Goal: Information Seeking & Learning: Learn about a topic

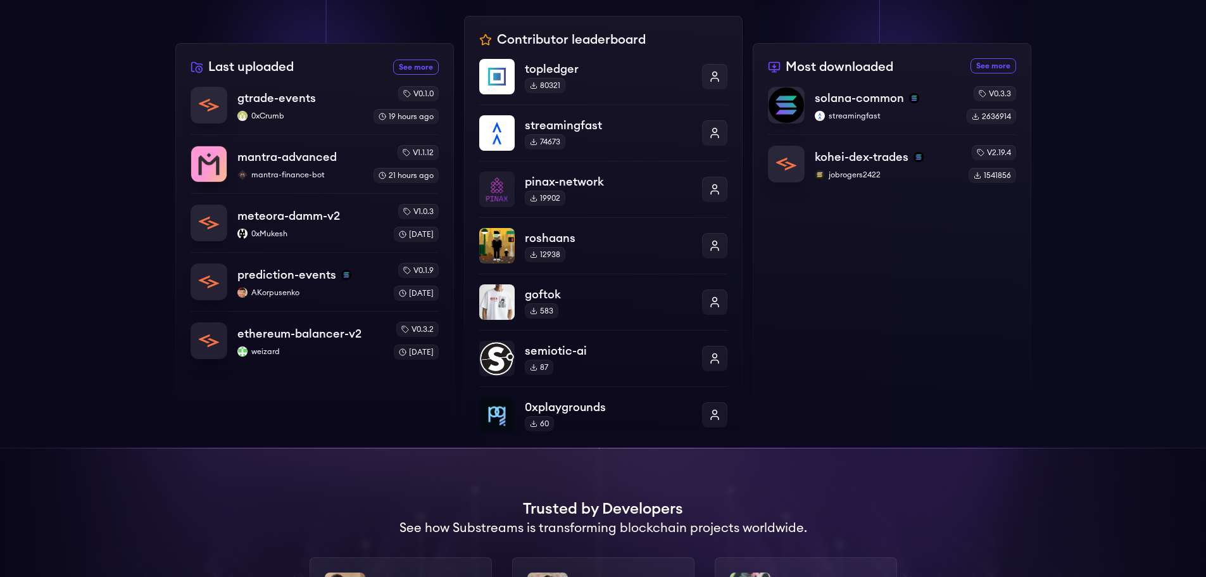
scroll to position [443, 0]
click at [988, 65] on link "See more most downloaded packages" at bounding box center [994, 65] width 46 height 15
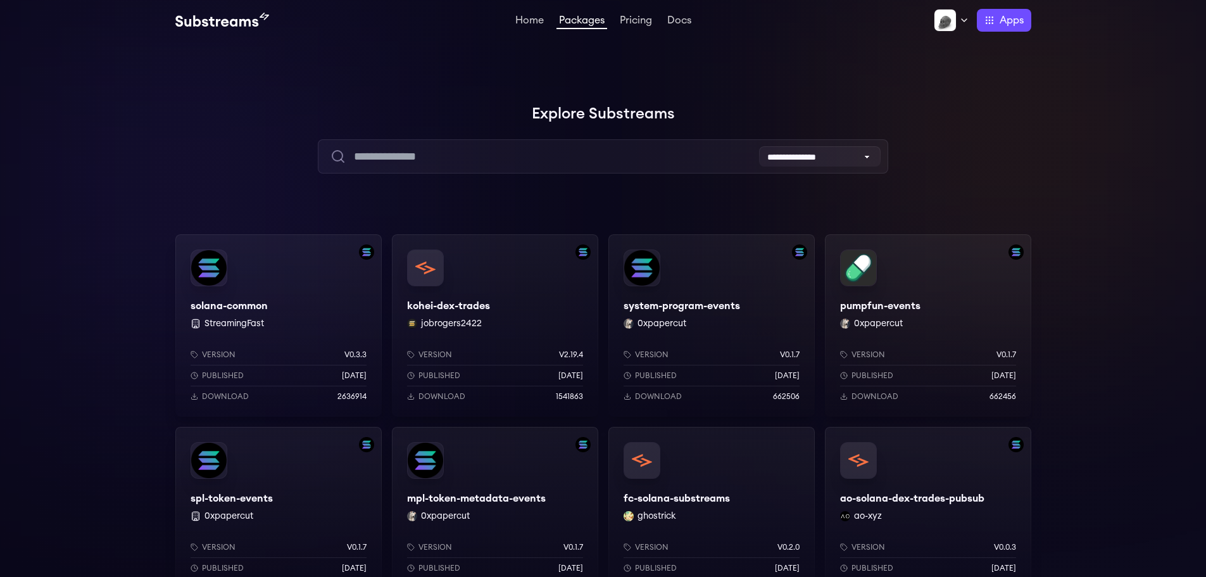
click at [265, 306] on div "solana-common StreamingFast Version v0.3.3 Published 7 months ago Download 2636…" at bounding box center [278, 325] width 206 height 182
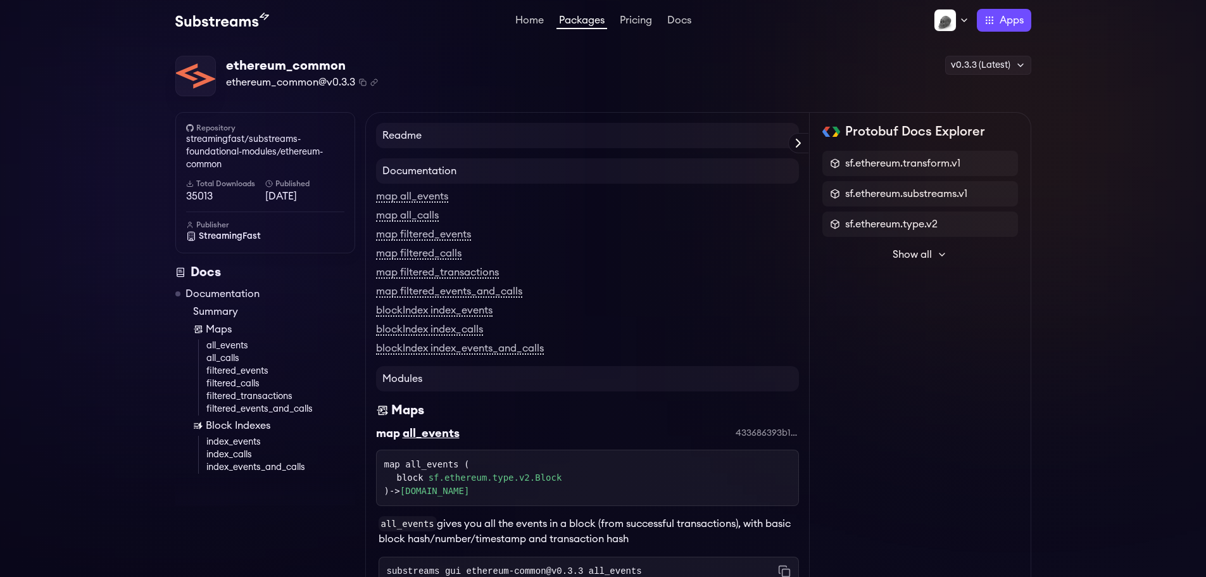
click at [360, 87] on div "ethereum_common@v0.3.3 Copied! Copied!" at bounding box center [302, 82] width 152 height 15
click at [363, 81] on rect "Copy package name and version" at bounding box center [364, 83] width 4 height 4
click at [374, 79] on icon "Copy .spkg link to clipboard" at bounding box center [374, 83] width 8 height 8
click at [373, 83] on icon "Copy .spkg link to clipboard" at bounding box center [374, 83] width 8 height 8
click at [363, 80] on icon "Copy package name and version" at bounding box center [363, 83] width 8 height 8
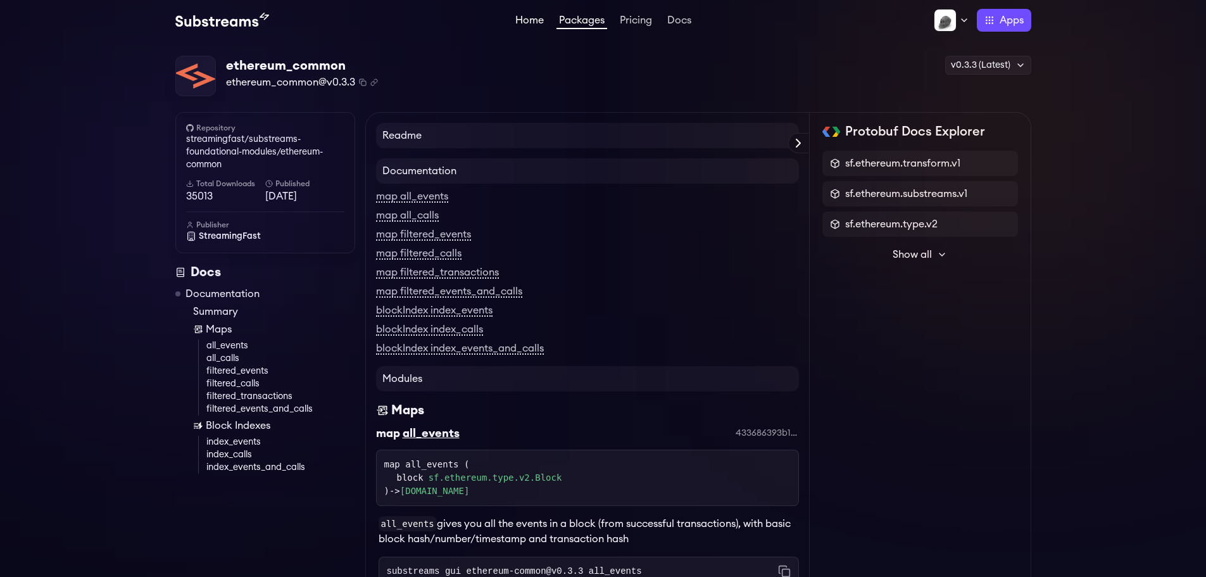
click at [527, 17] on link "Home" at bounding box center [530, 21] width 34 height 13
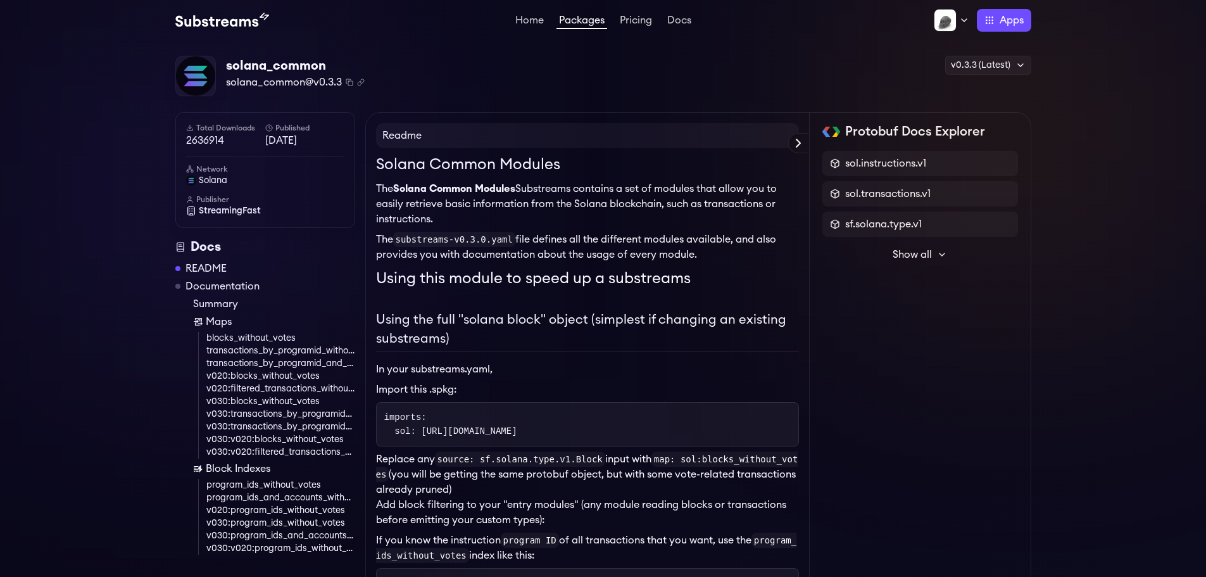
drag, startPoint x: 0, startPoint y: 0, endPoint x: 344, endPoint y: 84, distance: 354.6
click at [344, 84] on div "solana_common@v0.3.3 Copied! Copied!" at bounding box center [295, 82] width 139 height 15
click at [349, 84] on icon "Copy package name and version" at bounding box center [350, 83] width 8 height 8
click at [364, 83] on icon "Copy .spkg link to clipboard" at bounding box center [361, 83] width 8 height 8
click at [348, 82] on rect "Copy package name and version" at bounding box center [350, 83] width 4 height 4
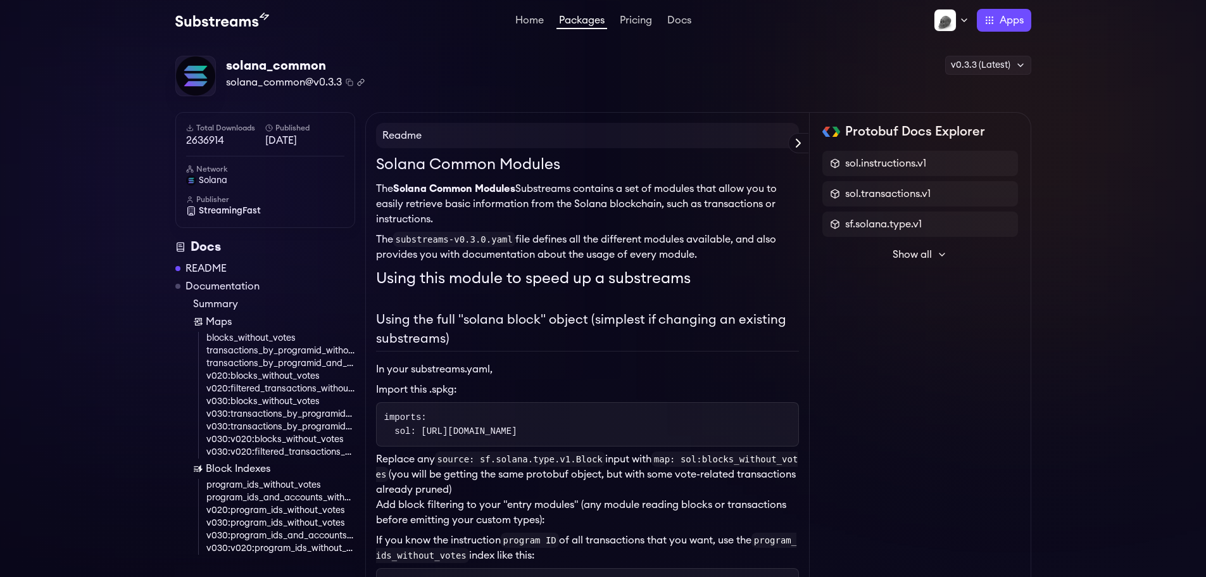
click at [361, 84] on icon "Copy .spkg link to clipboard" at bounding box center [361, 83] width 8 height 8
click at [349, 79] on icon "Copy package name and version" at bounding box center [348, 81] width 4 height 4
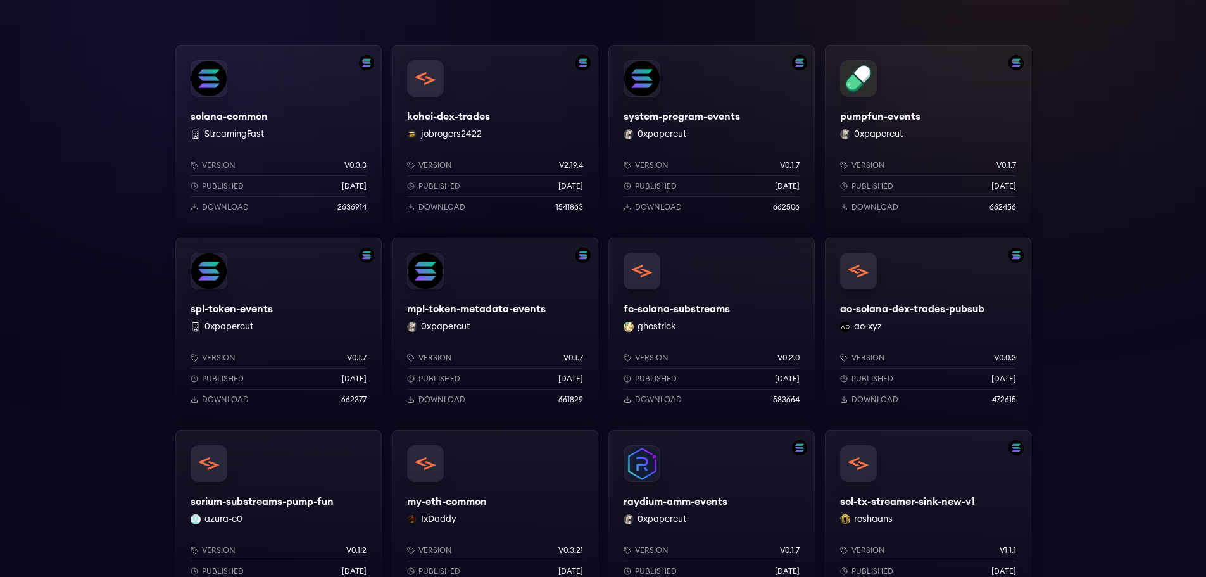
scroll to position [190, 0]
click at [456, 114] on div "kohei-dex-trades jobrogers2422 Version v2.19.4 Published 2 months ago Download …" at bounding box center [495, 135] width 206 height 182
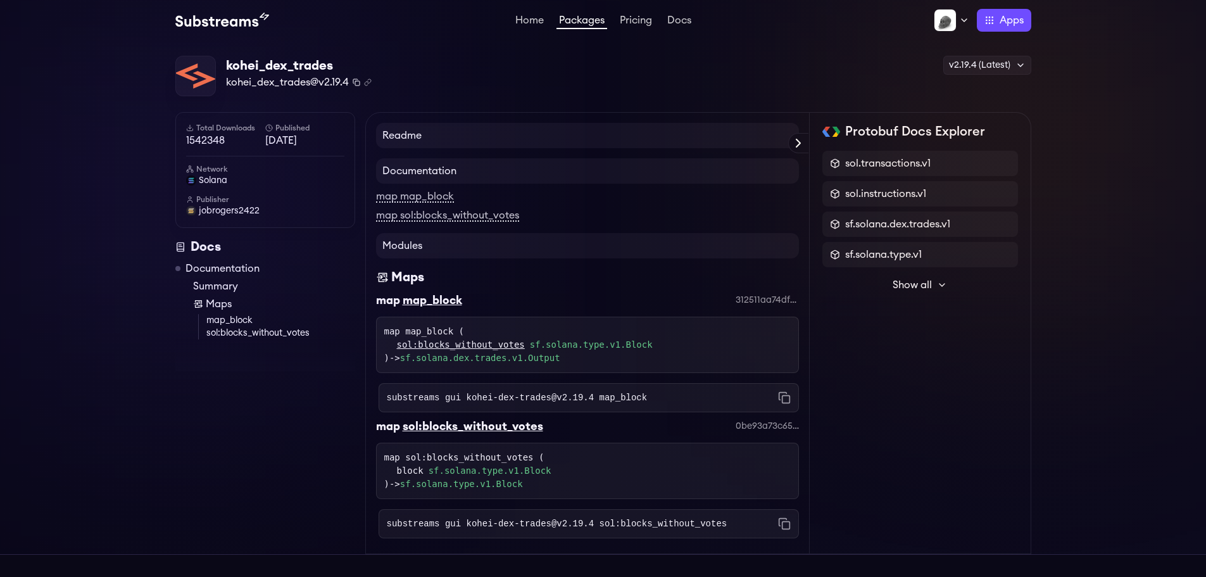
click at [355, 83] on rect "Copy package name and version" at bounding box center [357, 83] width 4 height 4
click at [359, 85] on rect "Copy package name and version" at bounding box center [357, 83] width 4 height 4
click at [368, 84] on icon "Copy .spkg link to clipboard" at bounding box center [368, 83] width 8 height 8
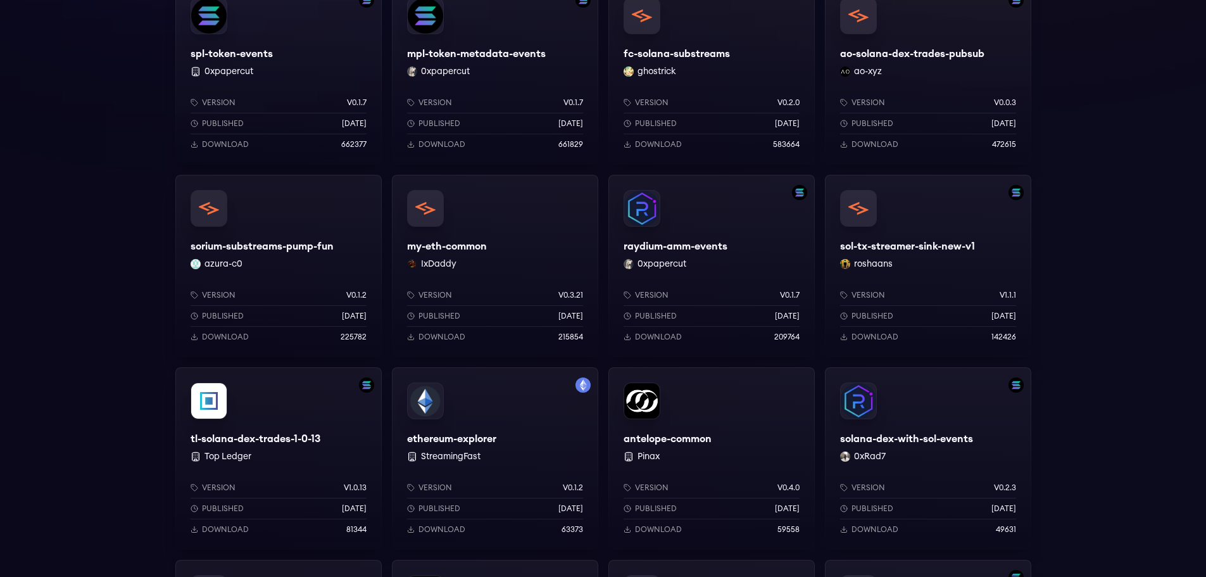
scroll to position [443, 0]
click at [464, 240] on div "my-eth-common IxDaddy Version v0.3.21 Published 3 months ago Download 215854" at bounding box center [495, 267] width 206 height 182
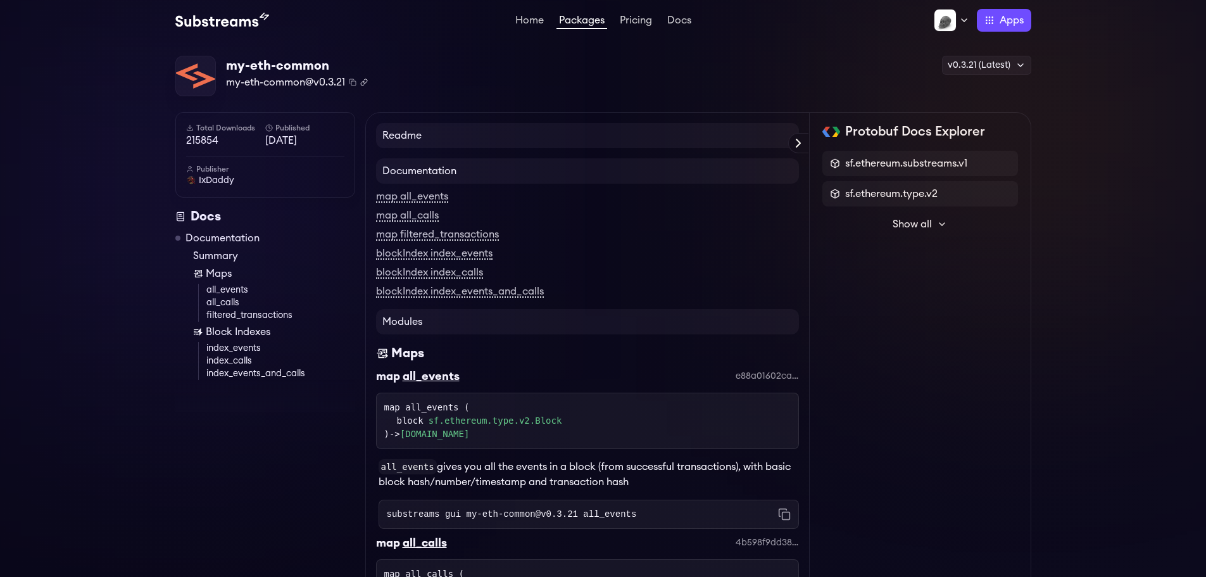
click at [362, 83] on icon "Copy .spkg link to clipboard" at bounding box center [364, 83] width 8 height 8
click at [366, 82] on icon "Copy .spkg link to clipboard" at bounding box center [364, 83] width 8 height 8
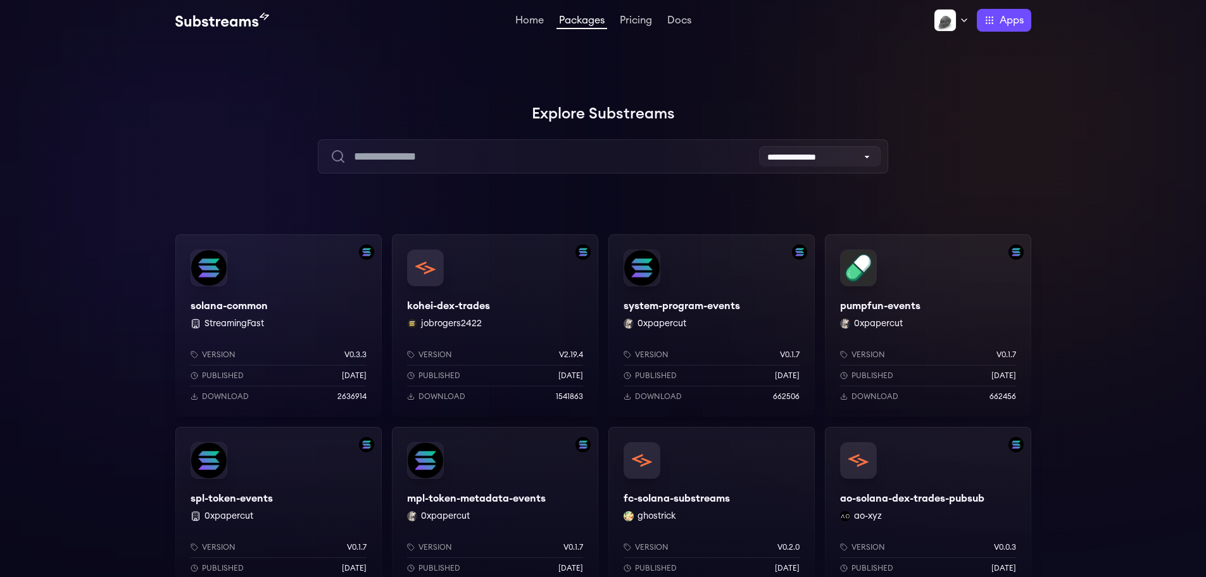
click at [225, 16] on img at bounding box center [222, 20] width 94 height 15
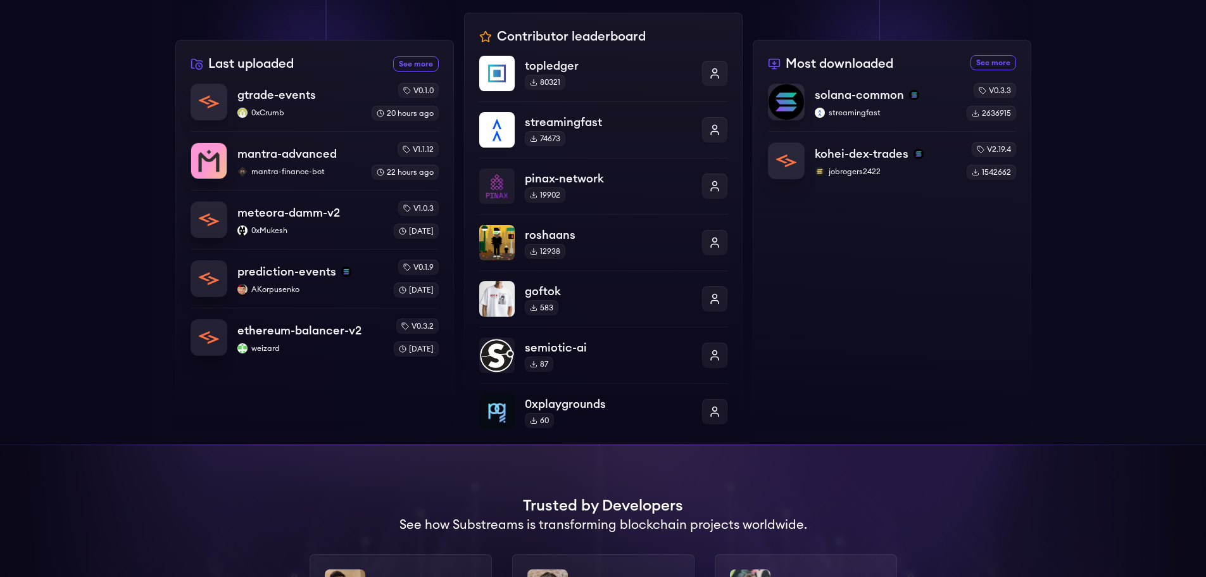
scroll to position [317, 0]
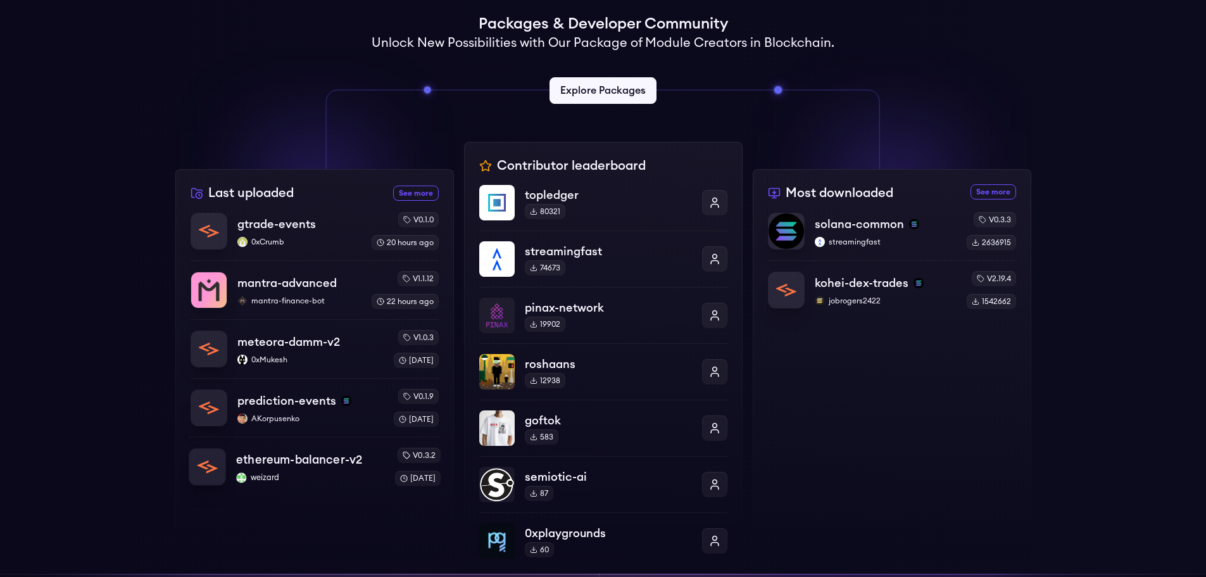
click at [315, 456] on p "ethereum-balancer-v2" at bounding box center [299, 460] width 126 height 18
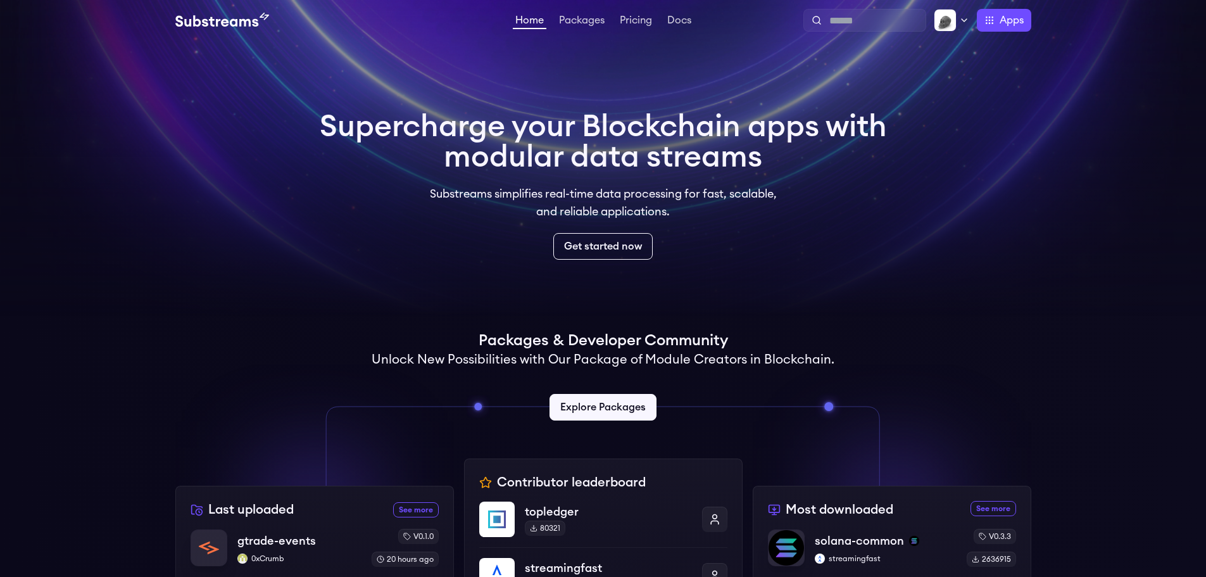
scroll to position [317, 0]
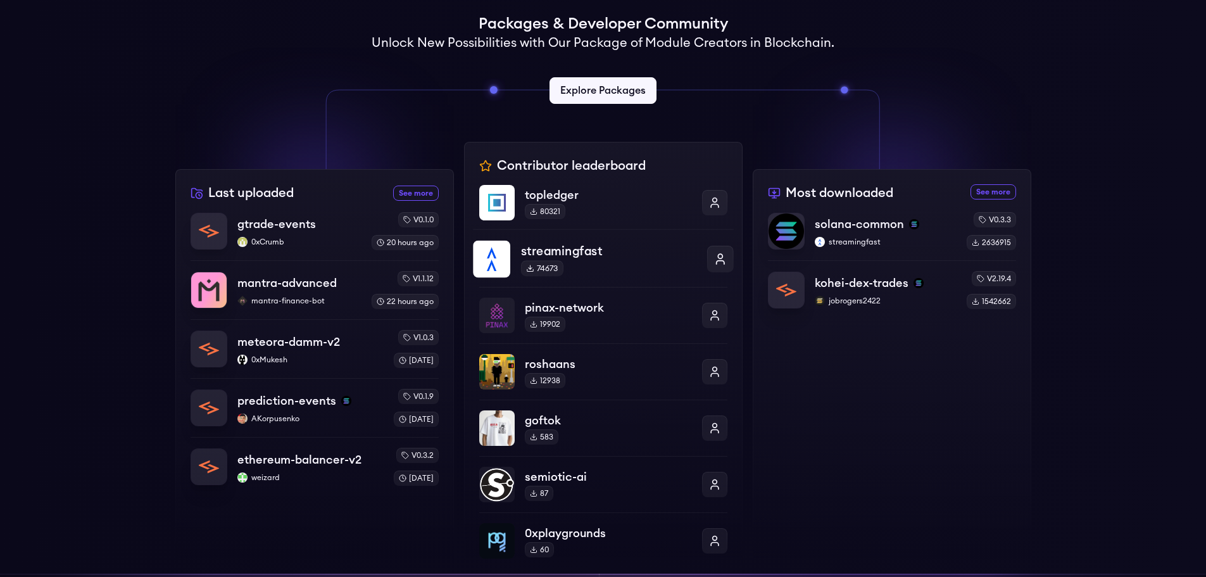
click at [608, 255] on p "streamingfast" at bounding box center [607, 251] width 175 height 18
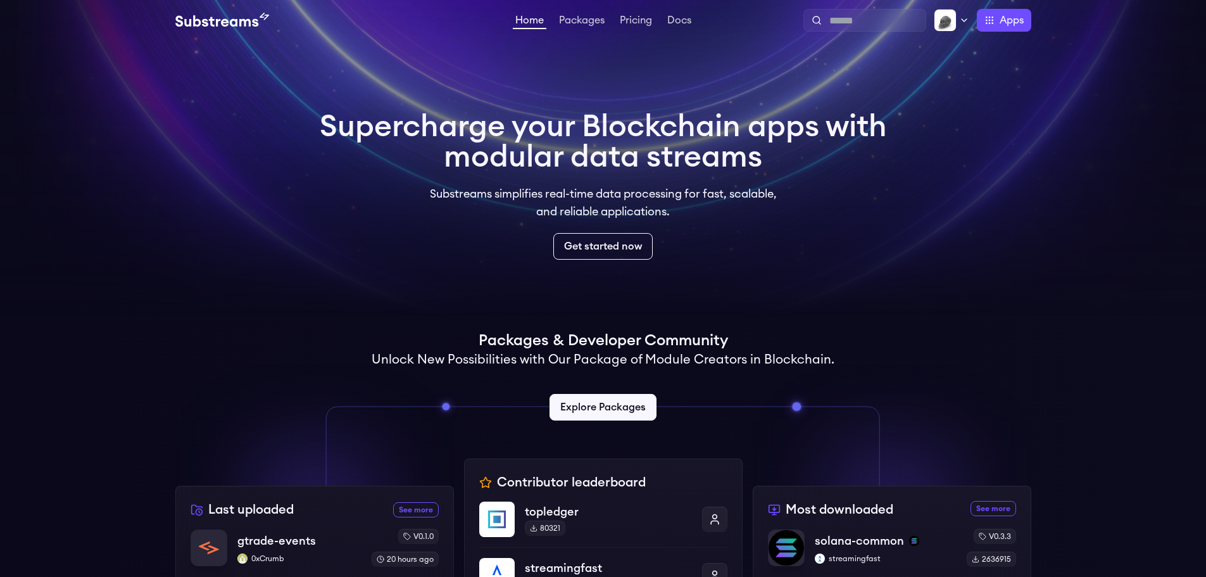
scroll to position [317, 0]
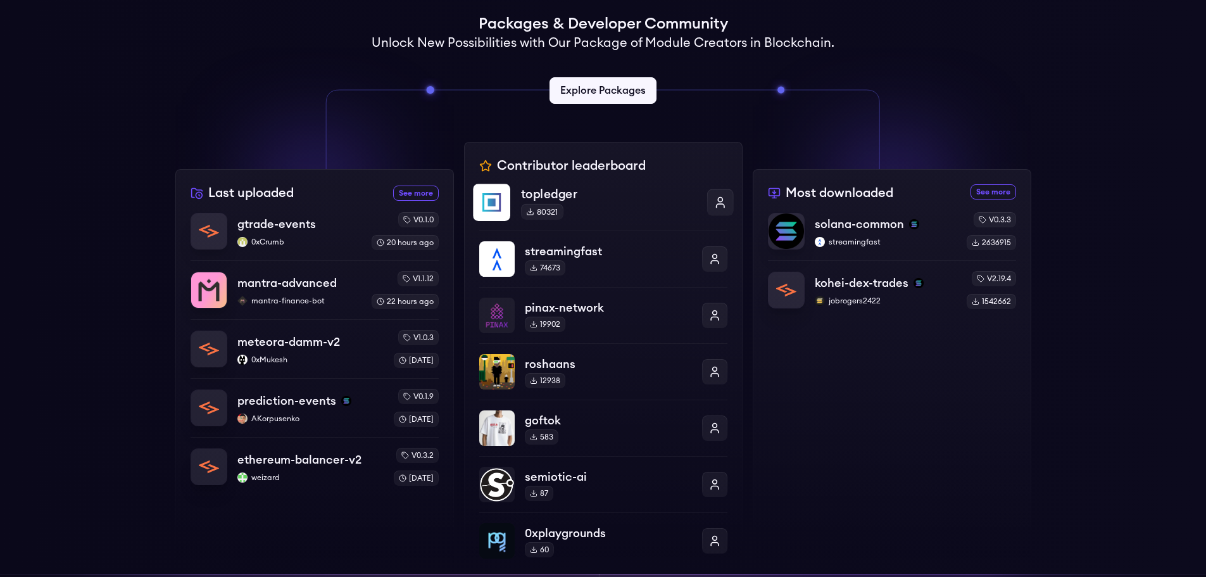
click at [579, 198] on p "topledger" at bounding box center [607, 194] width 175 height 18
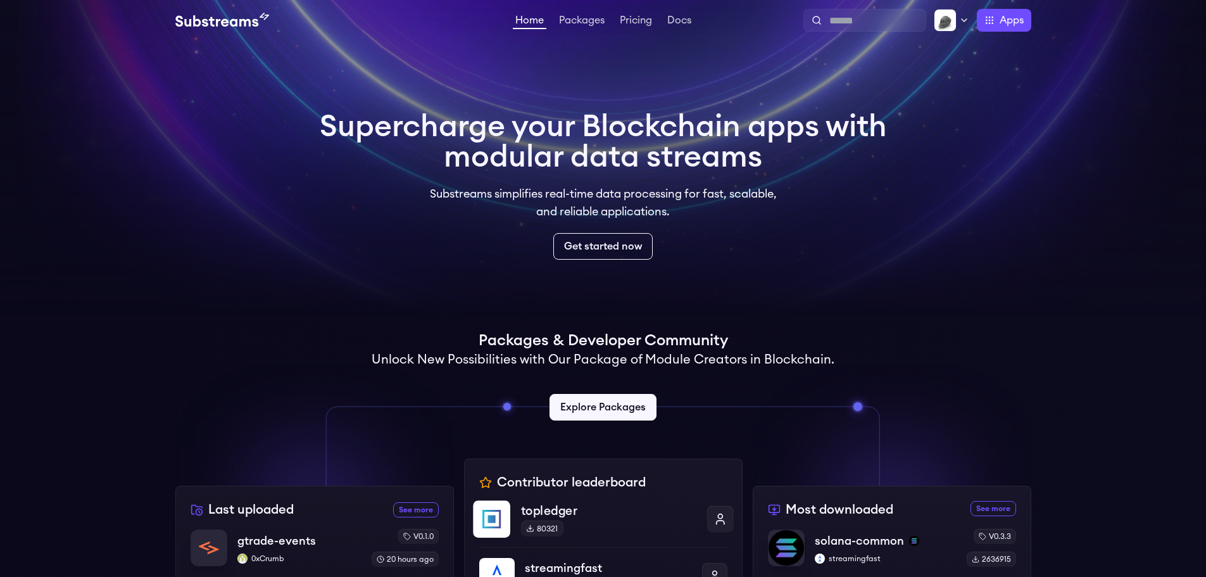
scroll to position [317, 0]
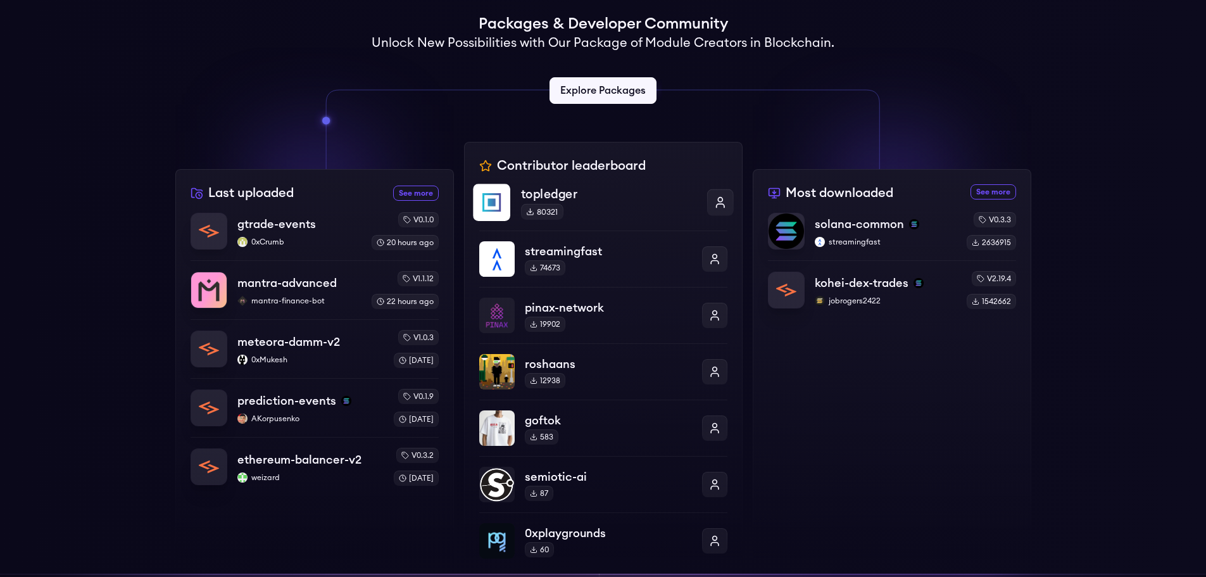
click at [537, 191] on p "topledger" at bounding box center [607, 194] width 175 height 18
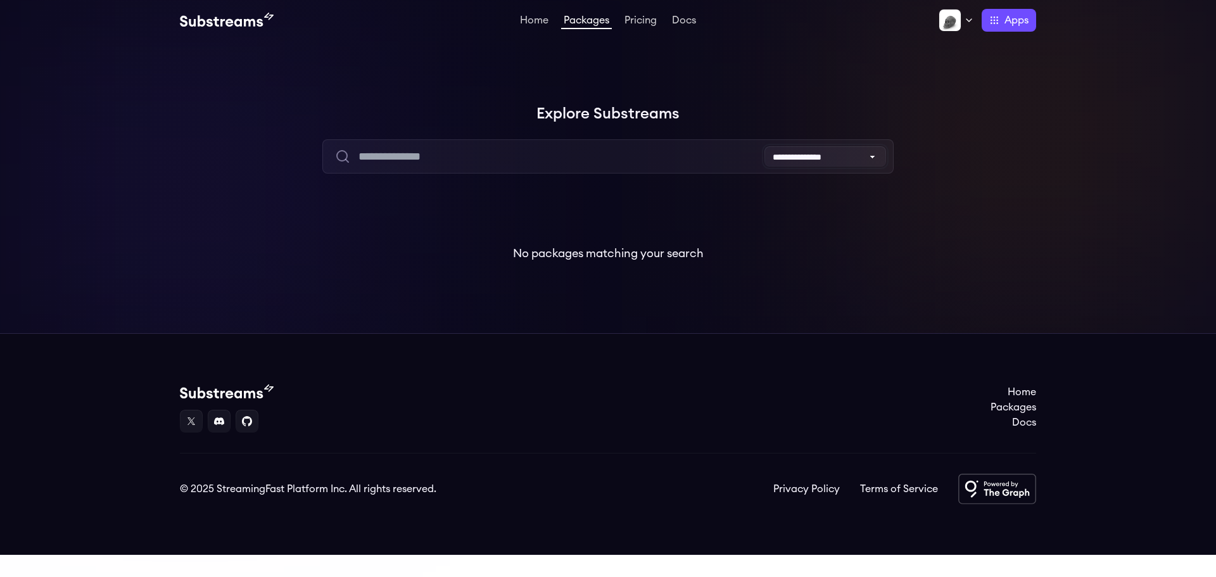
click at [804, 152] on select "**********" at bounding box center [825, 156] width 122 height 20
select select "**********"
click at [764, 146] on select "**********" at bounding box center [825, 156] width 122 height 20
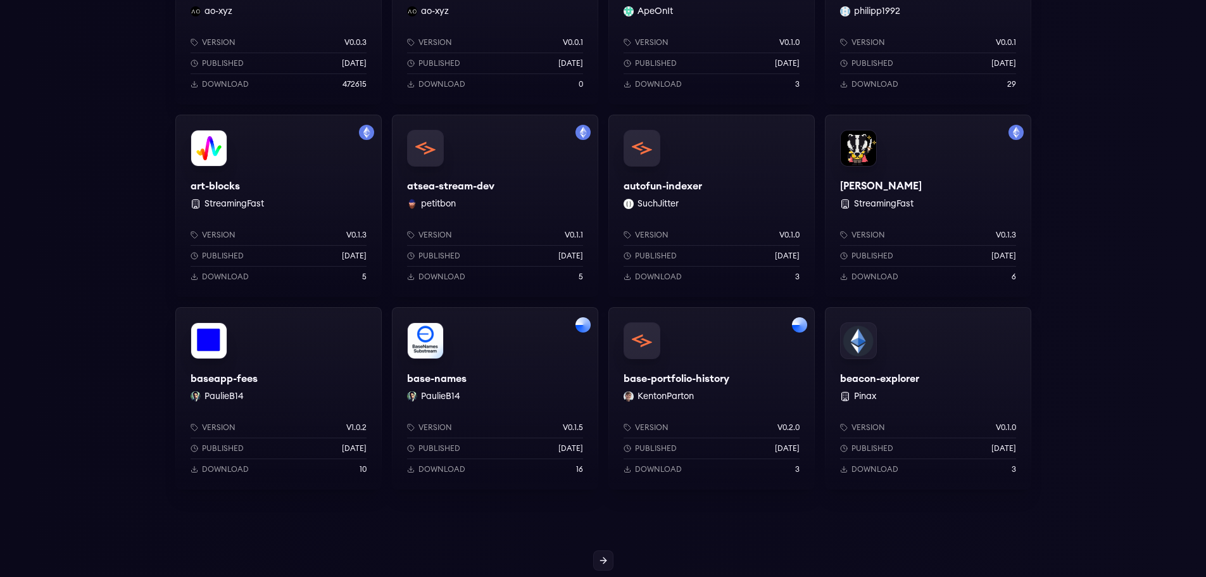
scroll to position [823, 0]
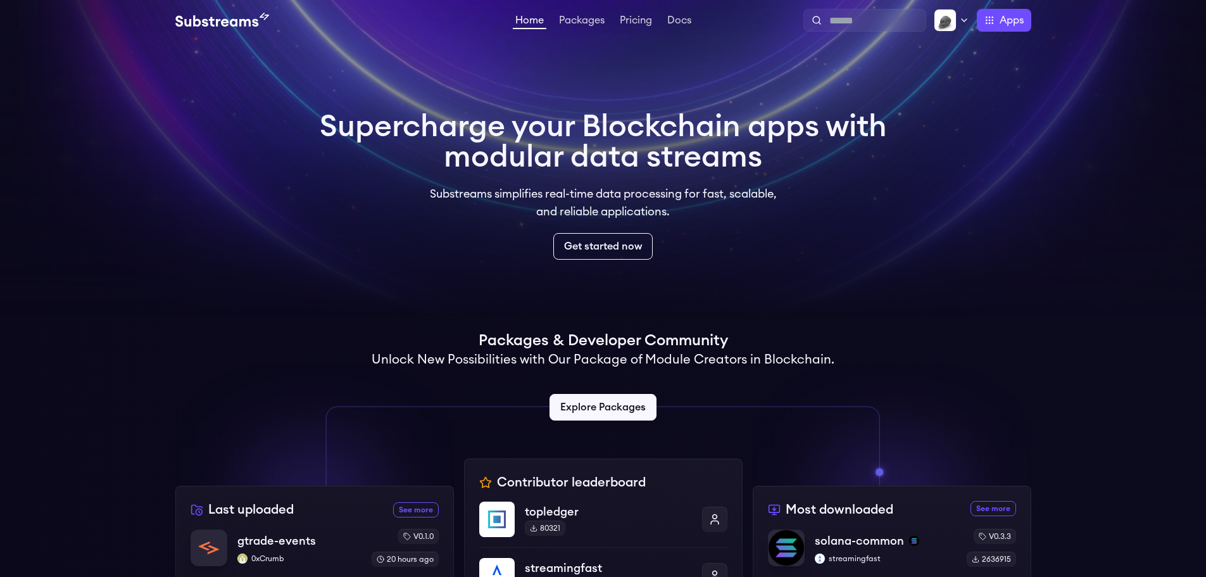
click at [241, 17] on img at bounding box center [222, 20] width 94 height 15
click at [591, 18] on link "Packages" at bounding box center [582, 21] width 51 height 13
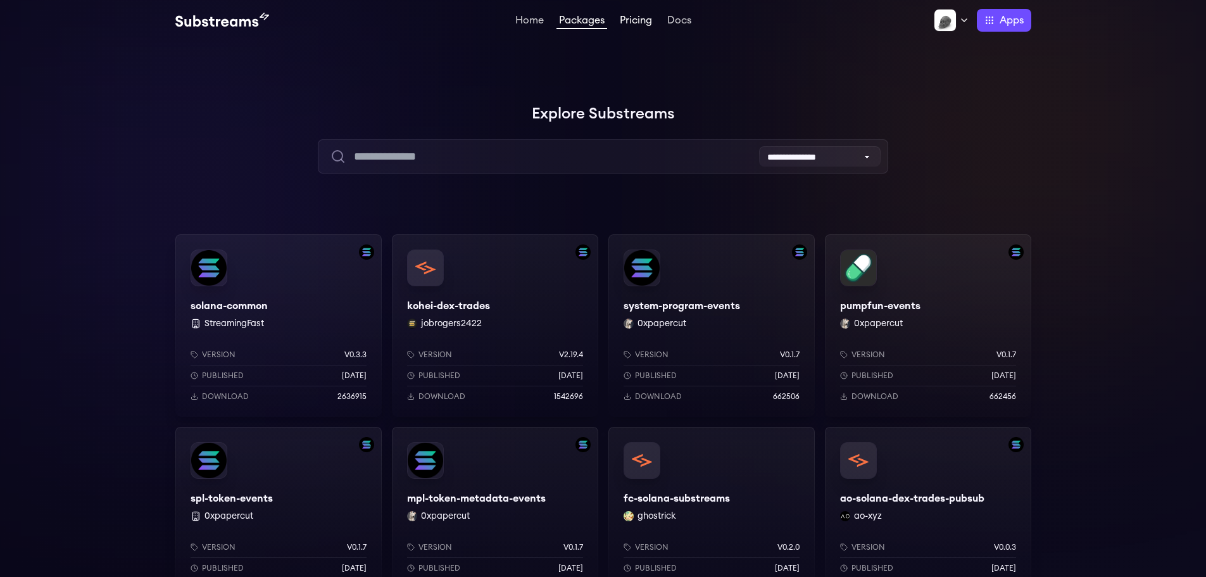
click at [643, 19] on link "Pricing" at bounding box center [635, 21] width 37 height 13
